Goal: Task Accomplishment & Management: Manage account settings

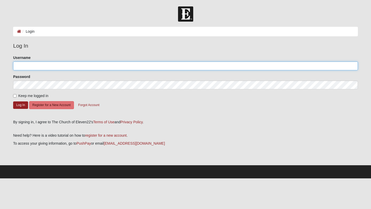
type input "aloraasta"
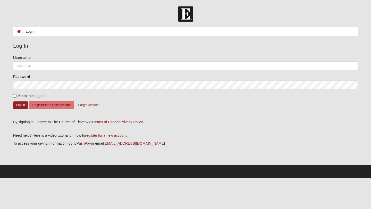
click at [21, 95] on span "Keep me logged in" at bounding box center [33, 96] width 30 height 4
click at [16, 95] on input "Keep me logged in" at bounding box center [14, 95] width 3 height 3
checkbox input "true"
click at [16, 107] on button "Log In" at bounding box center [20, 104] width 15 height 7
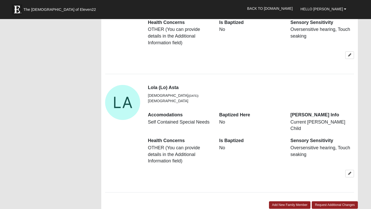
scroll to position [650, 0]
click at [351, 170] on link at bounding box center [349, 173] width 9 height 7
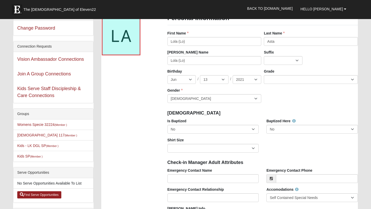
scroll to position [0, 0]
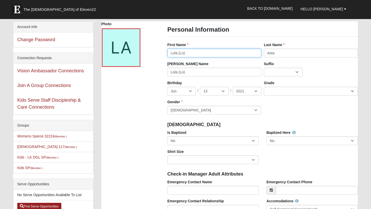
click at [203, 53] on input "Lola (Lo)" at bounding box center [214, 53] width 94 height 9
type input "Lola"
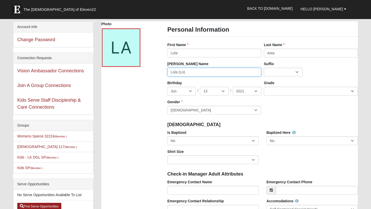
click at [186, 74] on input "Lola (Lo)" at bounding box center [214, 72] width 94 height 9
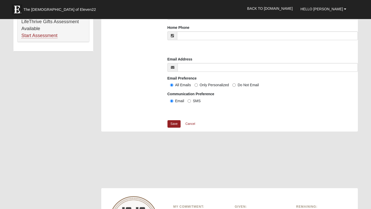
scroll to position [380, 0]
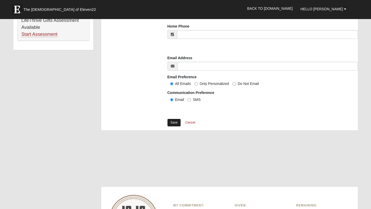
type input "Lola"
click at [173, 123] on link "Save" at bounding box center [173, 122] width 13 height 7
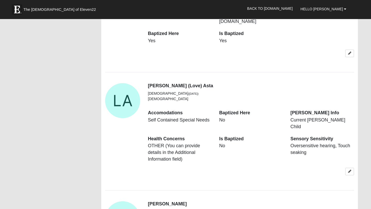
scroll to position [534, 0]
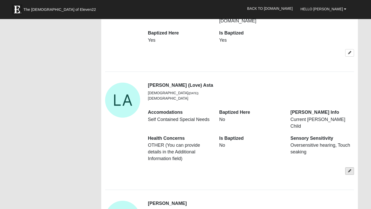
click at [349, 169] on icon at bounding box center [349, 170] width 3 height 3
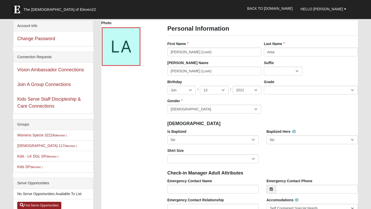
scroll to position [0, 0]
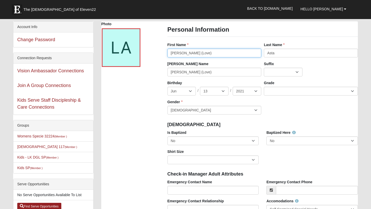
click at [196, 54] on input "Lucy (Love)" at bounding box center [214, 53] width 94 height 9
type input "Lucy"
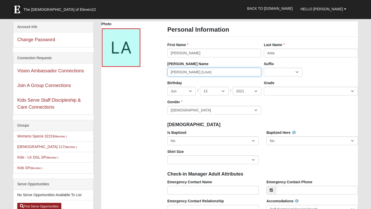
click at [191, 75] on input "Lucy (Love)" at bounding box center [214, 72] width 94 height 9
type input "Lucy"
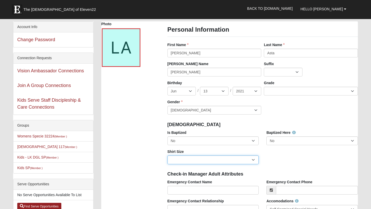
click at [176, 161] on select "Adult Small Adult Medium Adult Large Adult XL Adult XXL Adult 3XL Adult 4XL You…" at bounding box center [212, 160] width 91 height 9
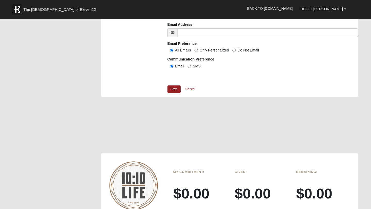
scroll to position [421, 0]
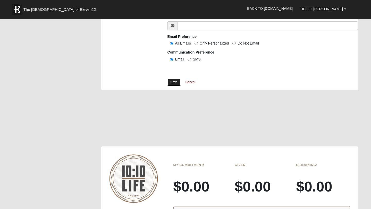
click at [176, 83] on link "Save" at bounding box center [173, 82] width 13 height 7
